Goal: Information Seeking & Learning: Find specific fact

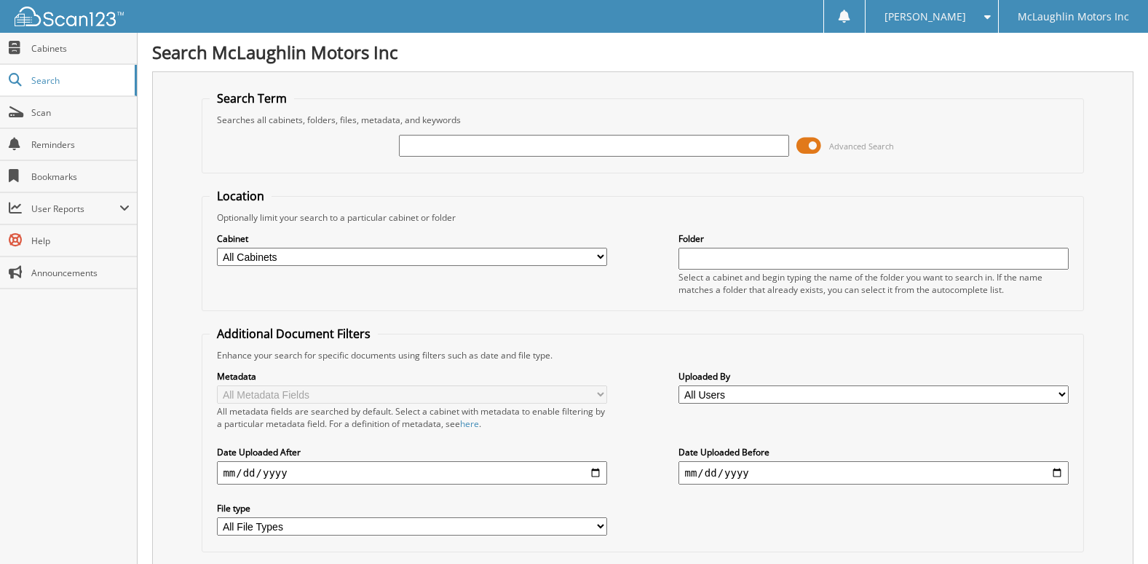
click at [528, 150] on input "text" at bounding box center [594, 146] width 390 height 22
type input "2572762"
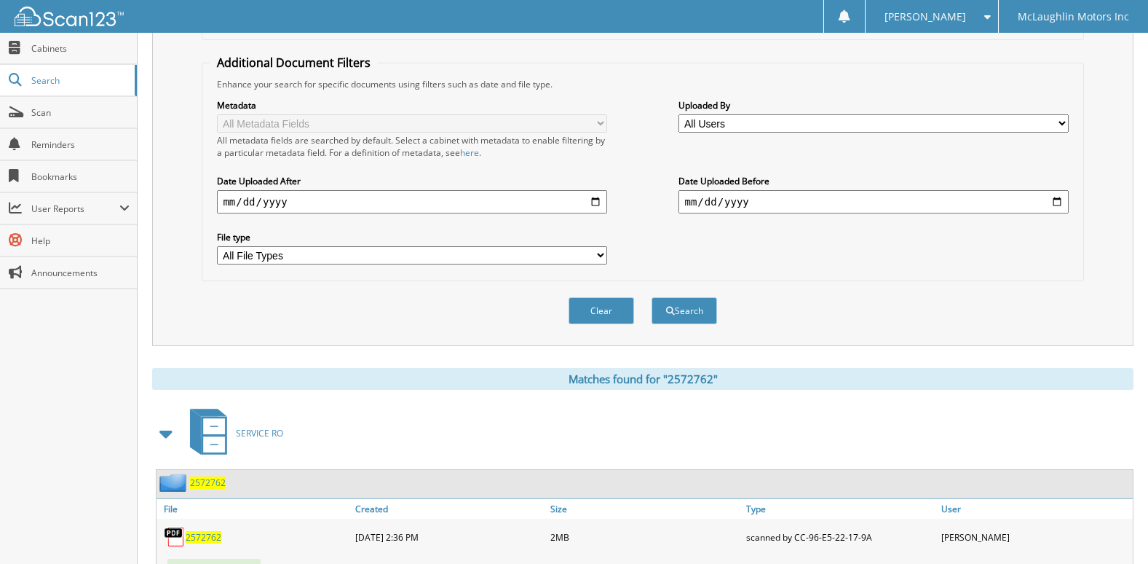
scroll to position [331, 0]
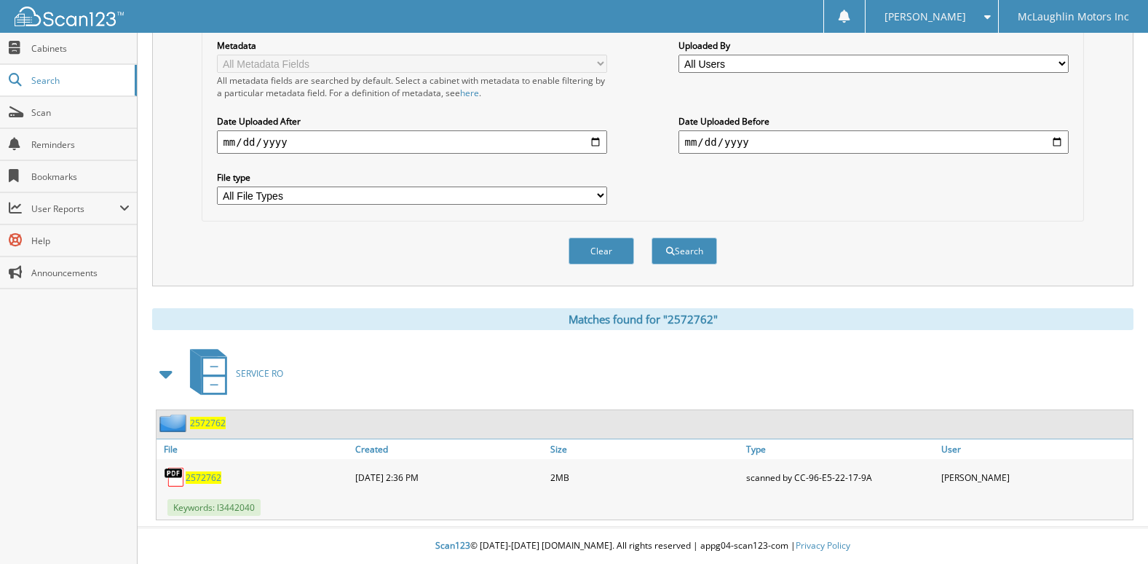
drag, startPoint x: 202, startPoint y: 475, endPoint x: 213, endPoint y: 470, distance: 11.8
click at [202, 475] on span "2572762" at bounding box center [204, 477] width 36 height 12
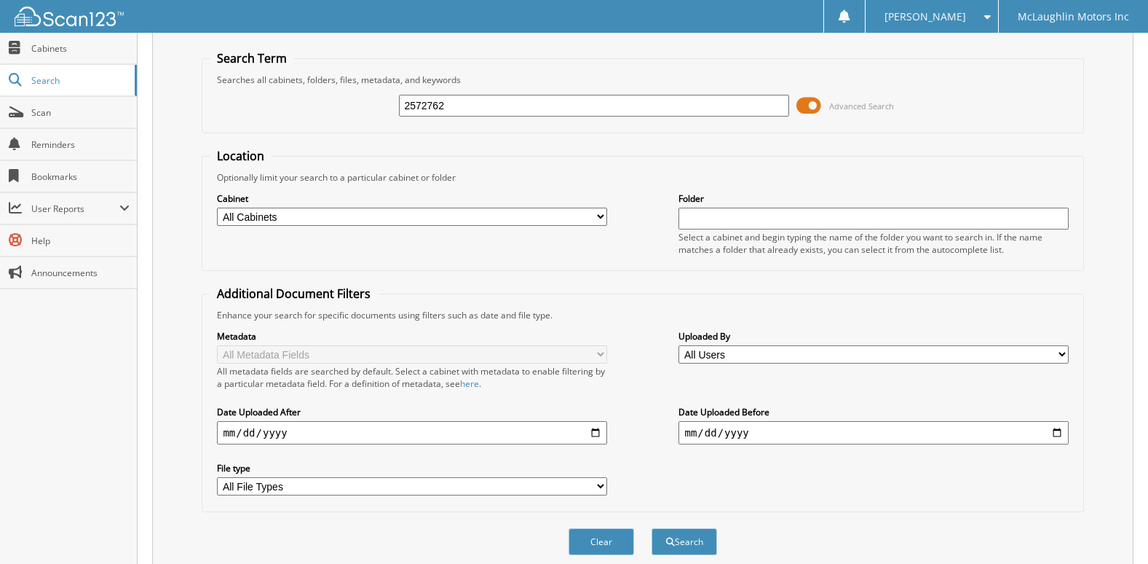
scroll to position [0, 0]
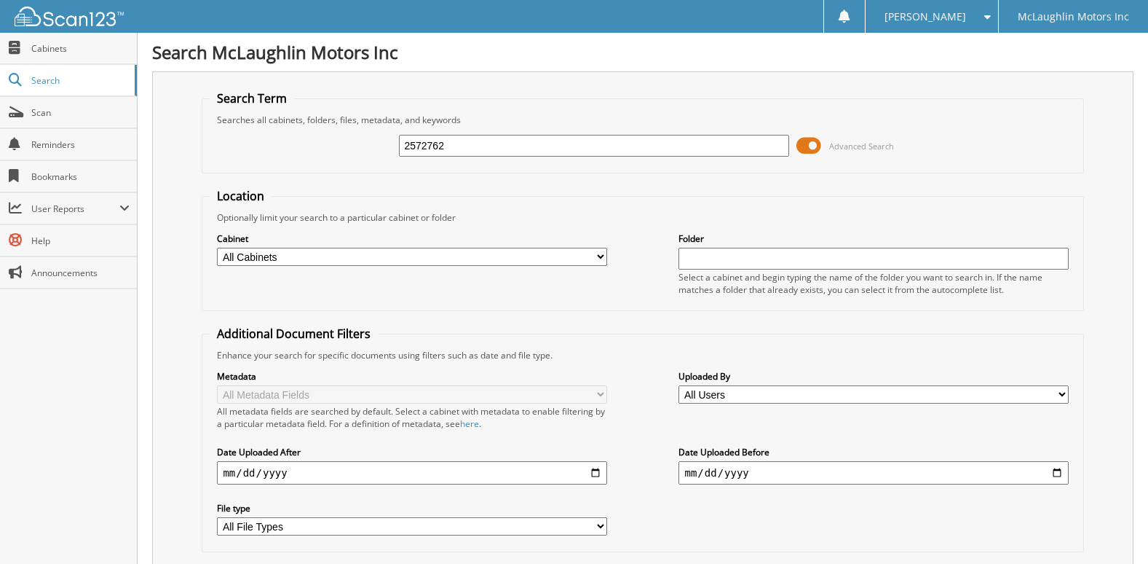
click at [479, 150] on input "2572762" at bounding box center [594, 146] width 390 height 22
type input "2574119"
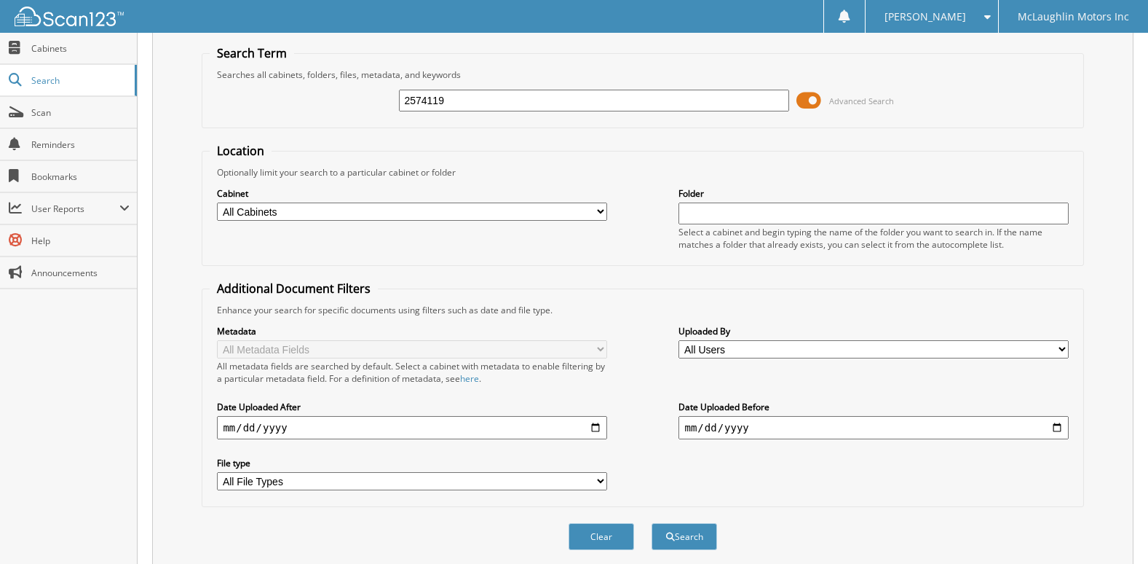
scroll to position [291, 0]
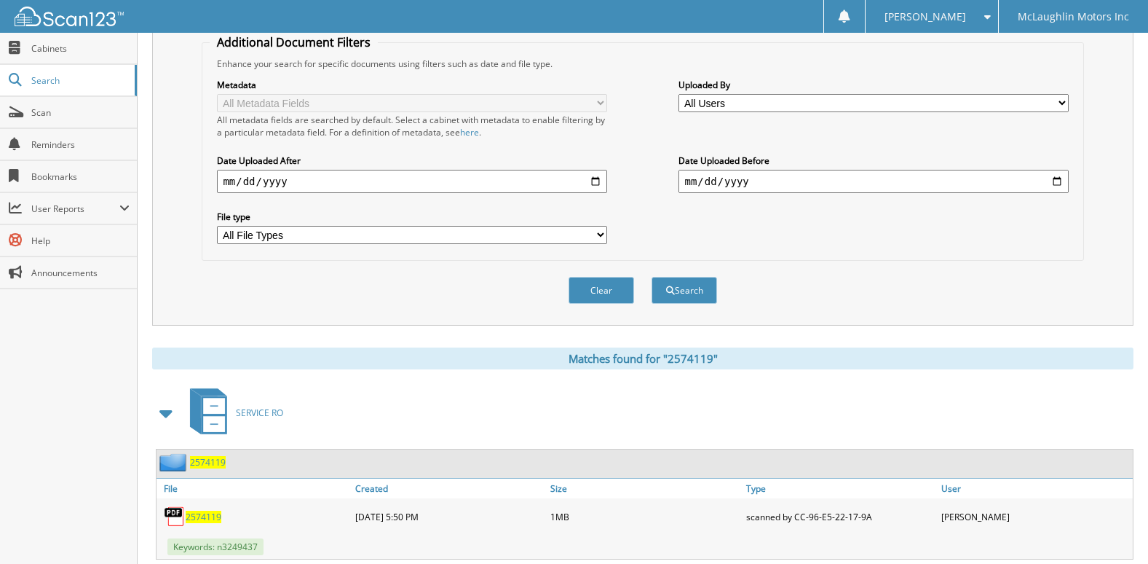
drag, startPoint x: 202, startPoint y: 513, endPoint x: 392, endPoint y: 339, distance: 257.2
click at [202, 513] on span "2574119" at bounding box center [204, 516] width 36 height 12
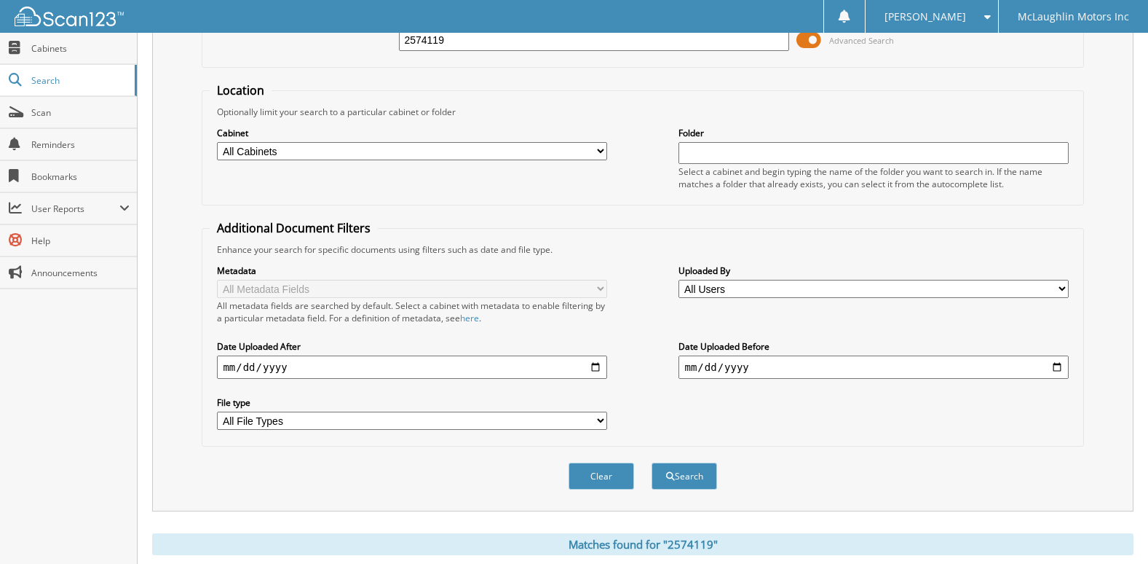
scroll to position [0, 0]
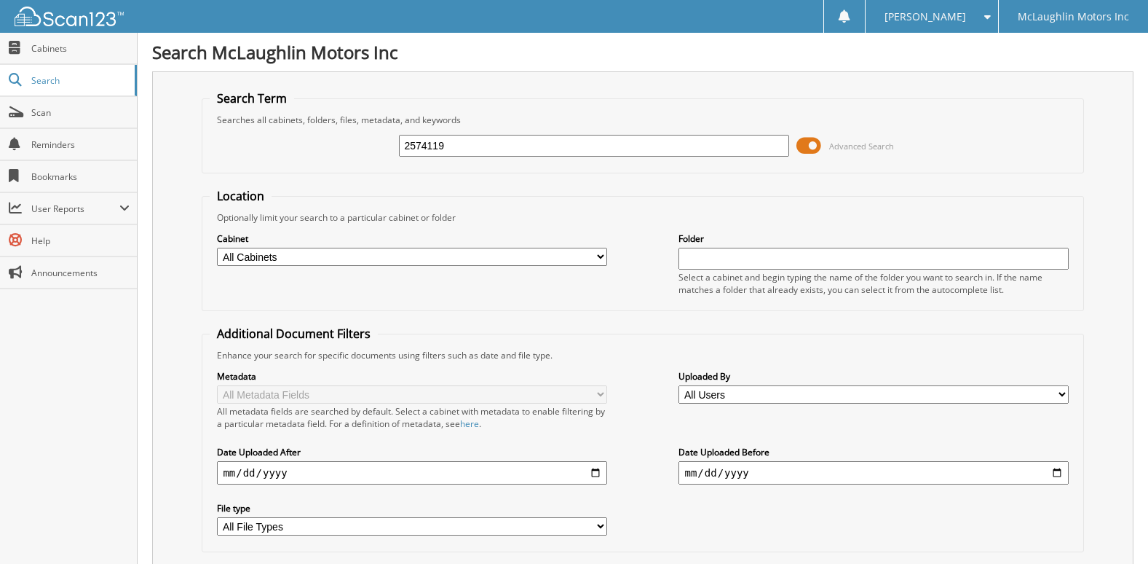
click at [503, 146] on input "2574119" at bounding box center [594, 146] width 390 height 22
paste input "74977"
type input "2574977"
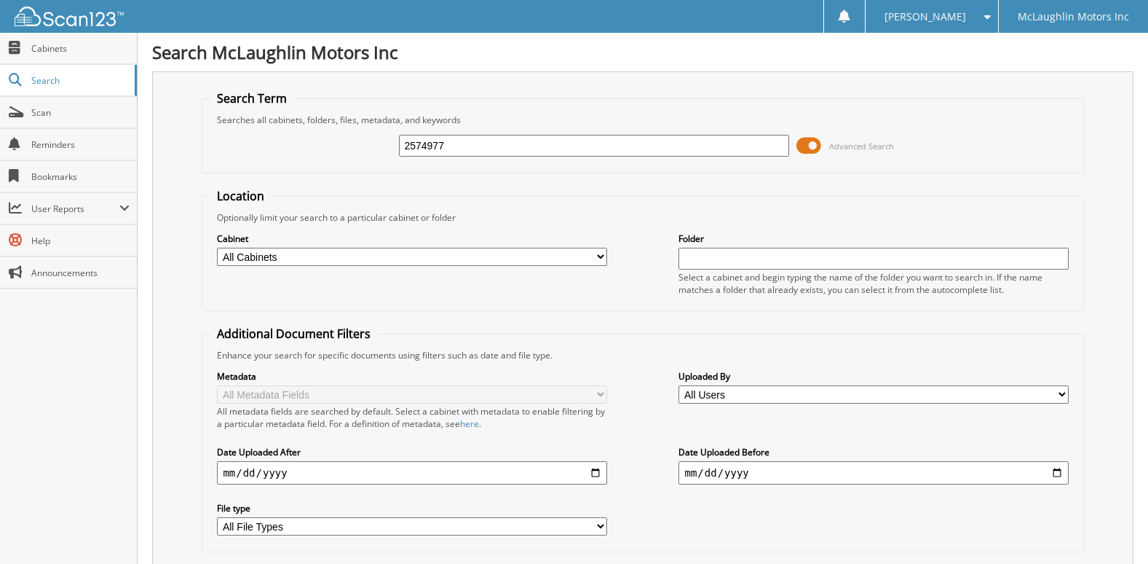
scroll to position [331, 0]
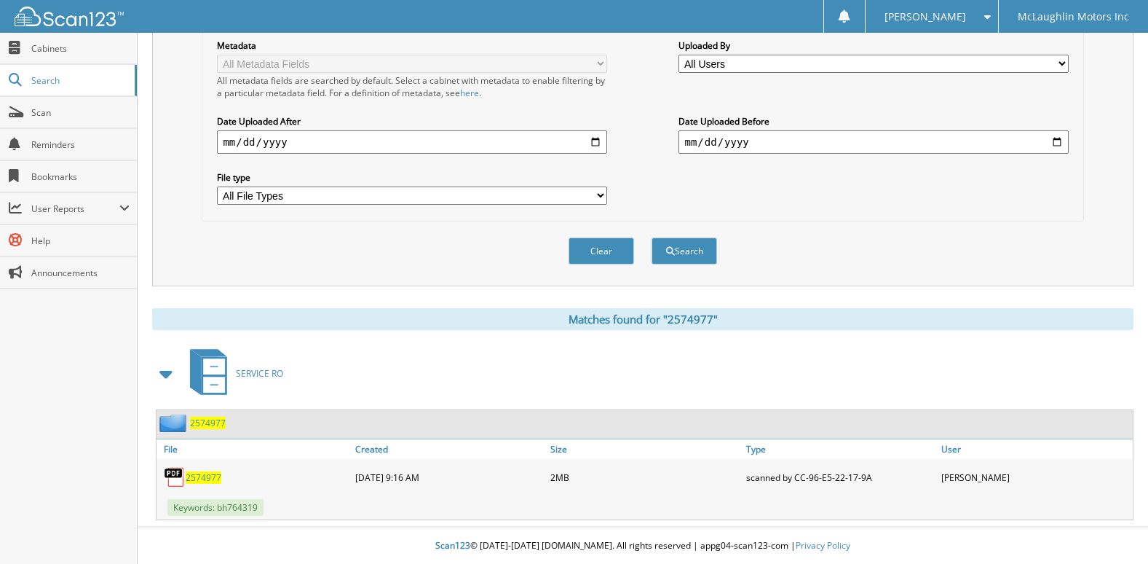
click at [202, 471] on span "2574977" at bounding box center [204, 477] width 36 height 12
